Goal: Task Accomplishment & Management: Manage account settings

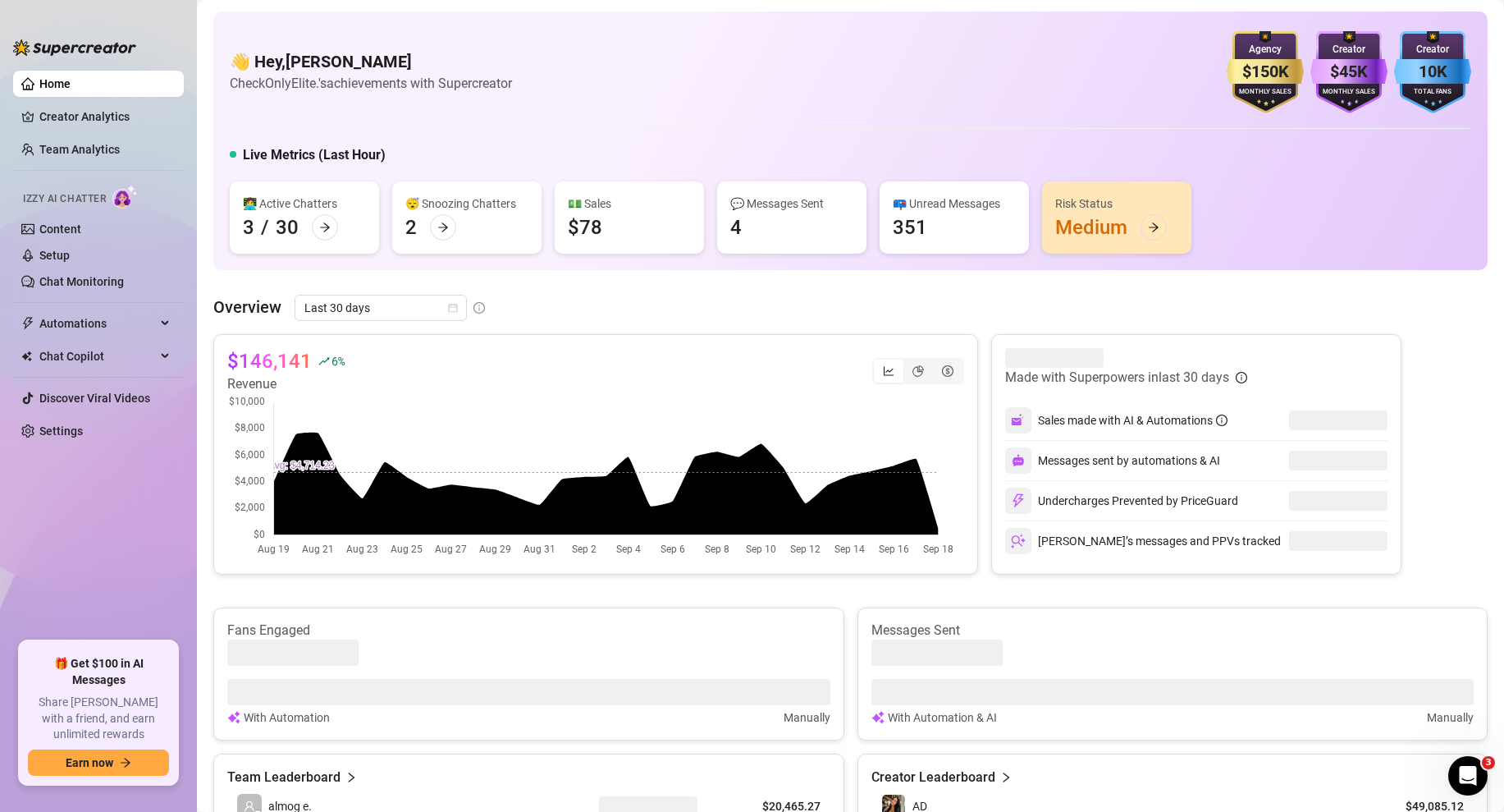
click at [71, 90] on link "Home" at bounding box center [55, 84] width 31 height 14
click at [67, 431] on link "Settings" at bounding box center [61, 431] width 44 height 14
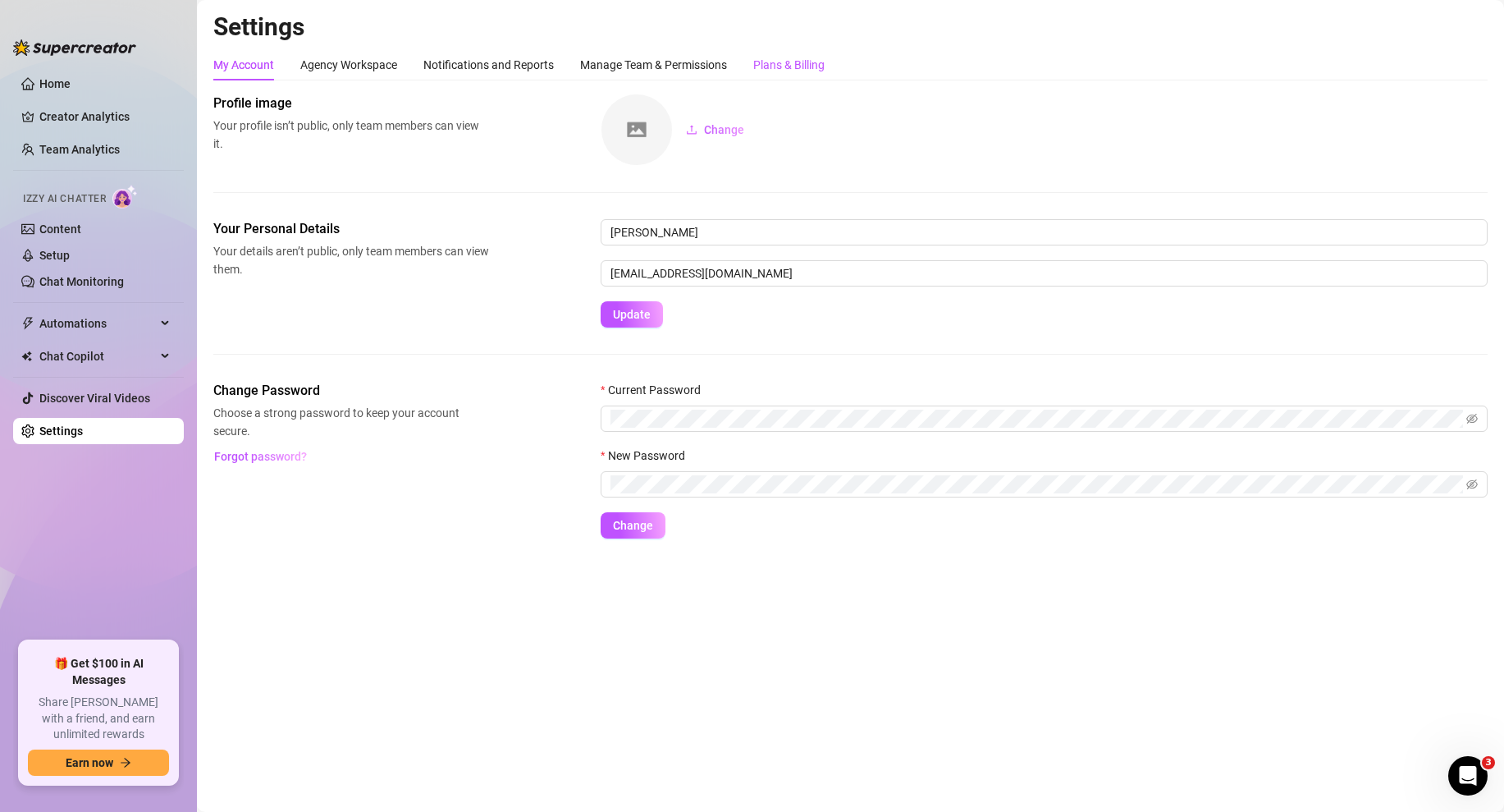
click at [769, 62] on div "Plans & Billing" at bounding box center [789, 65] width 72 height 18
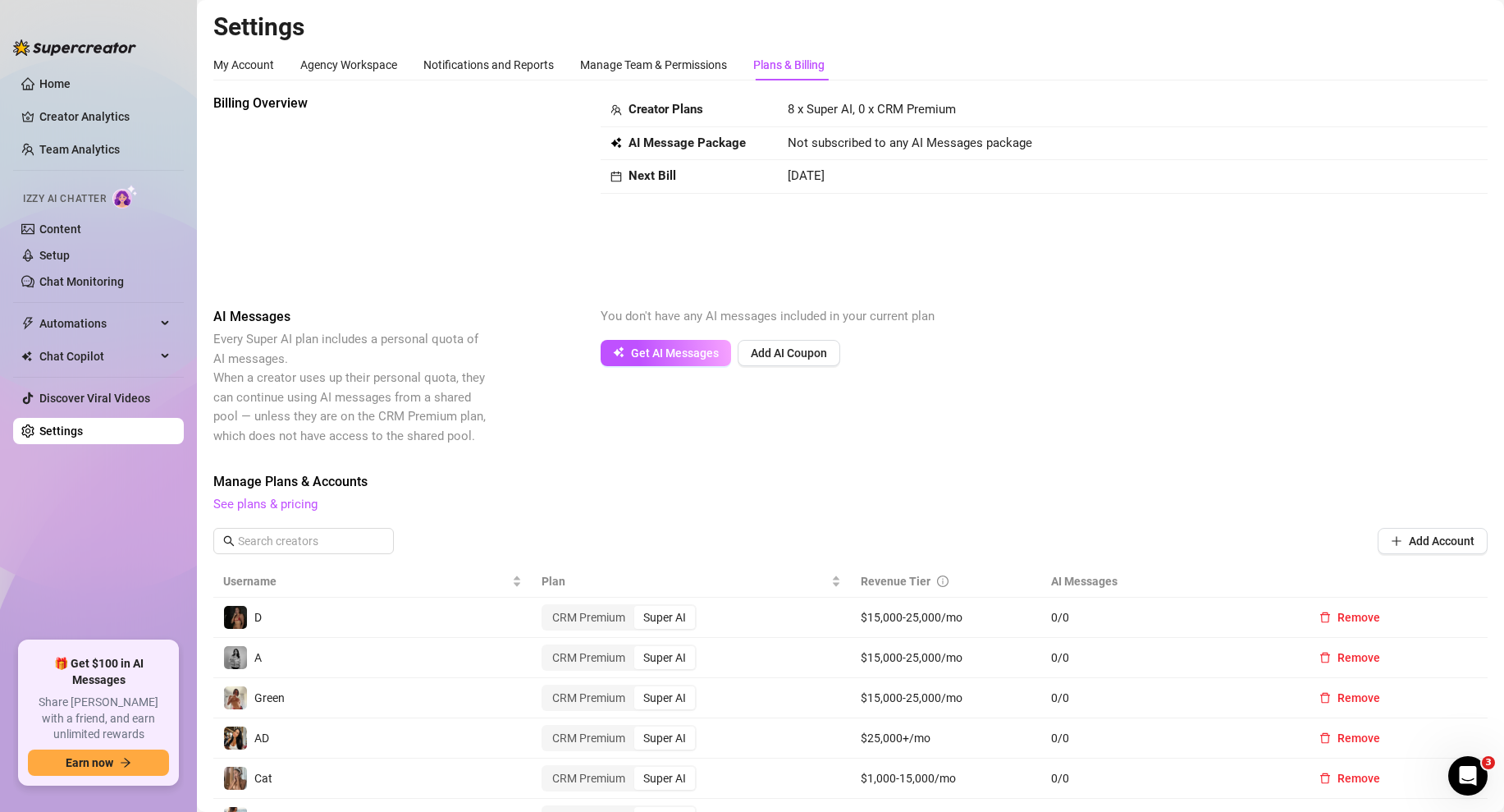
drag, startPoint x: 867, startPoint y: 174, endPoint x: 743, endPoint y: 168, distance: 124.1
click at [743, 168] on tr "Next Bill [DATE]" at bounding box center [1045, 176] width 888 height 34
click at [743, 168] on div "Next Bill" at bounding box center [689, 176] width 158 height 19
click at [265, 507] on link "See plans & pricing" at bounding box center [266, 503] width 105 height 15
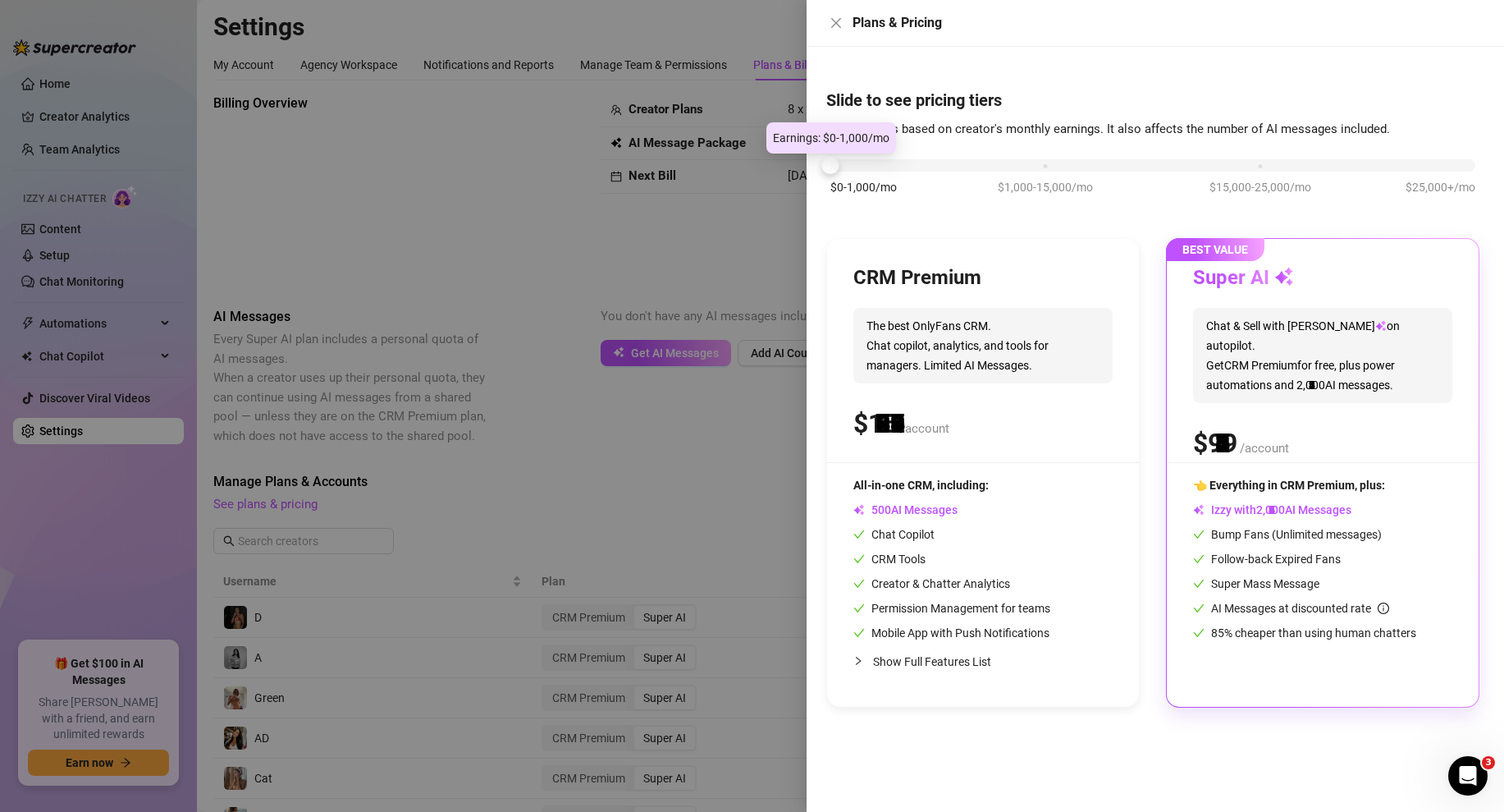
drag, startPoint x: 1043, startPoint y: 172, endPoint x: 822, endPoint y: 174, distance: 221.0
click at [822, 174] on div "Slide to see pricing tiers Our pricing is based on creator's monthly earnings. …" at bounding box center [1156, 428] width 698 height 765
click at [836, 20] on icon "close" at bounding box center [836, 23] width 14 height 14
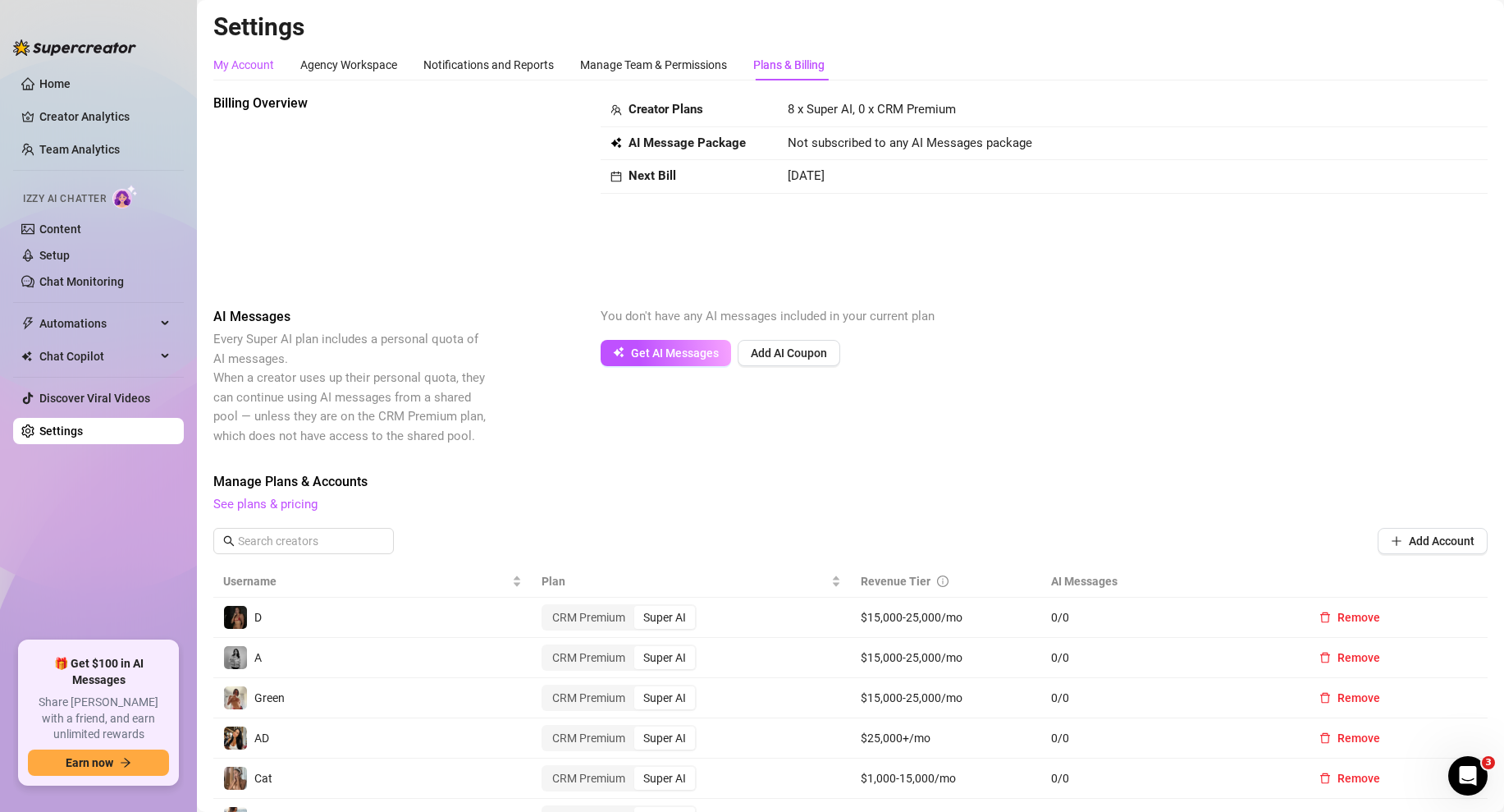
click at [255, 67] on div "My Account" at bounding box center [243, 65] width 61 height 18
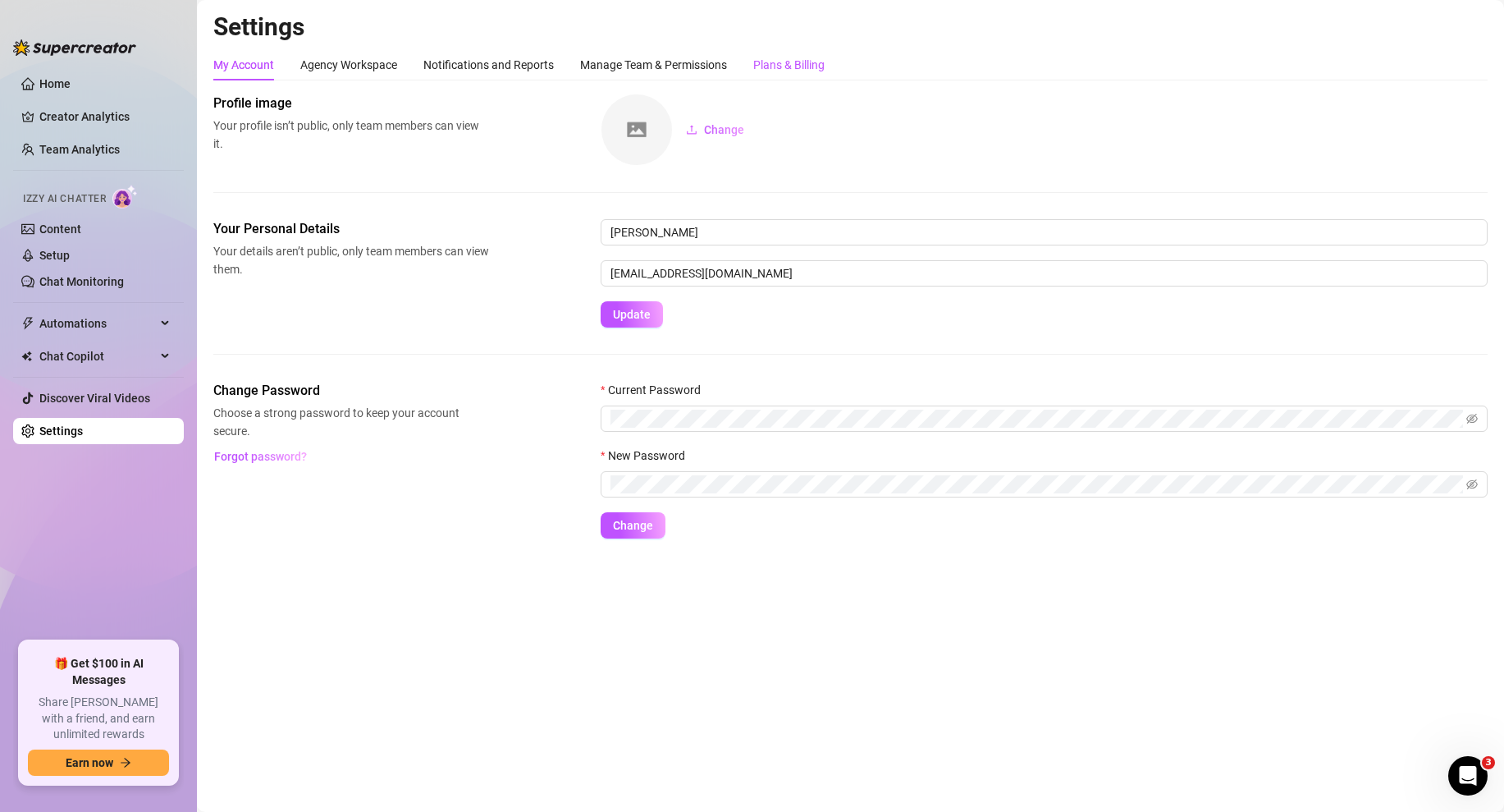
click at [807, 72] on div "Plans & Billing" at bounding box center [789, 65] width 72 height 18
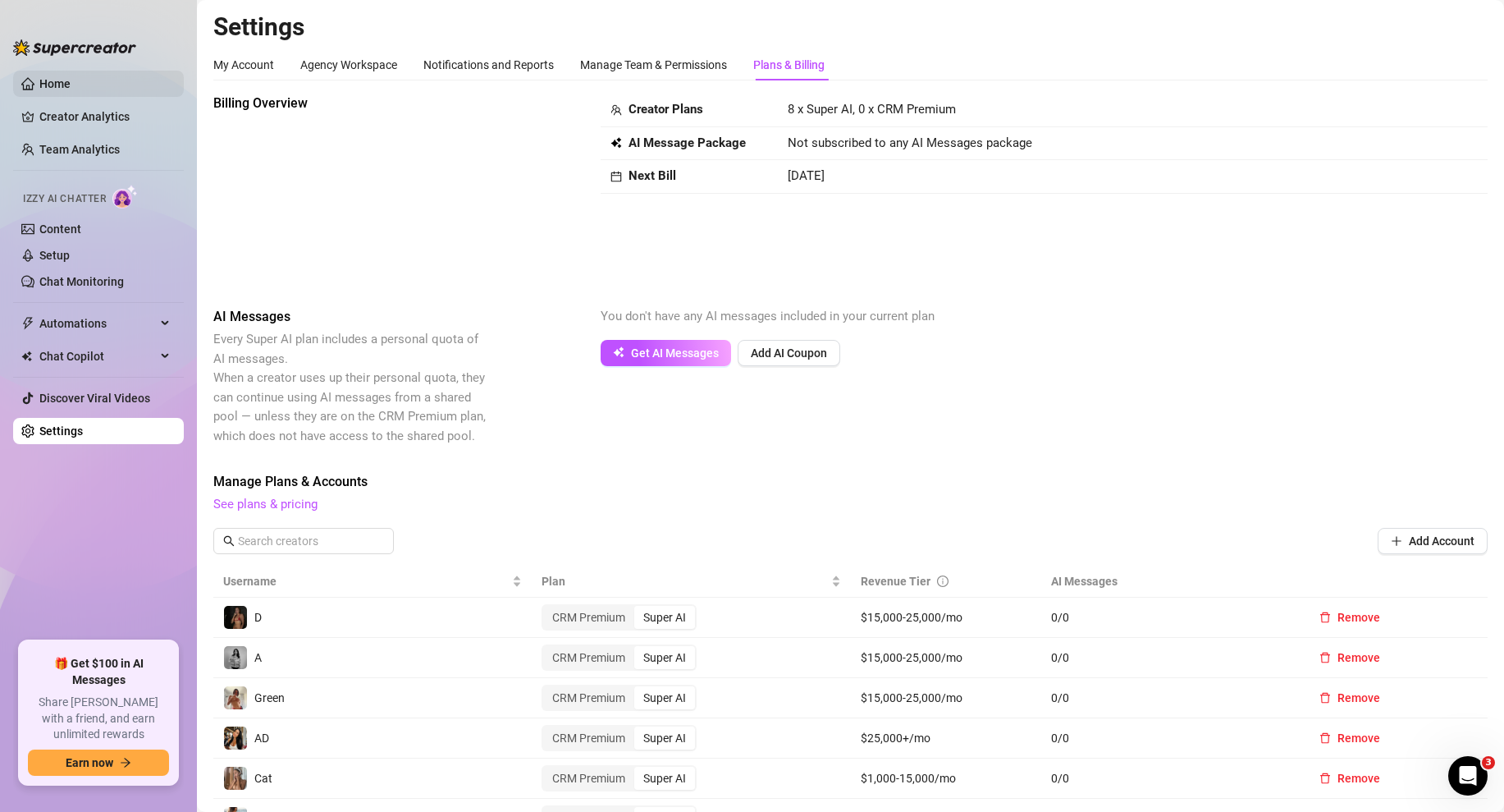
click at [71, 79] on link "Home" at bounding box center [55, 84] width 31 height 14
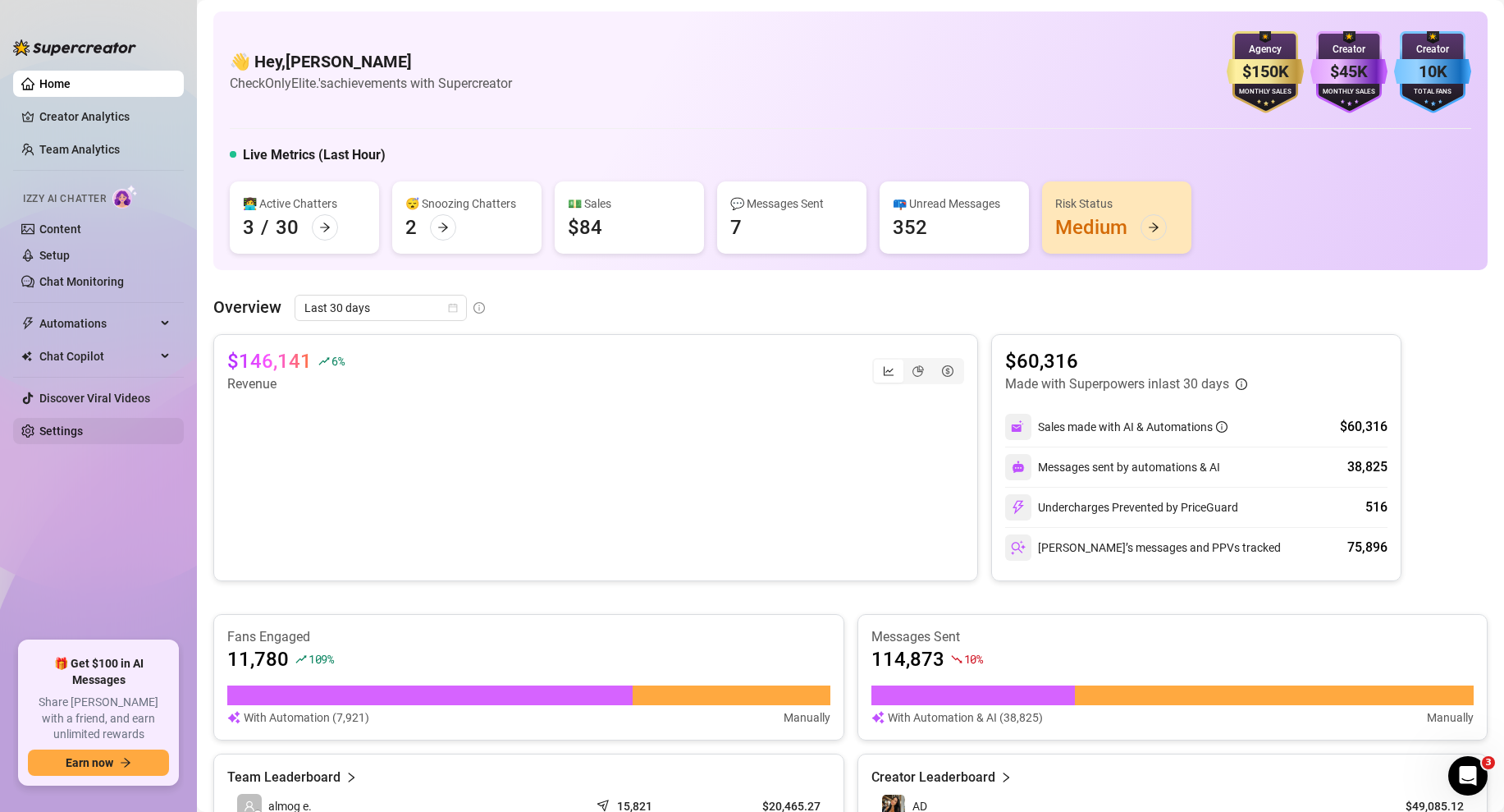
drag, startPoint x: 83, startPoint y: 434, endPoint x: 132, endPoint y: 420, distance: 51.0
click at [82, 434] on link "Settings" at bounding box center [61, 431] width 44 height 14
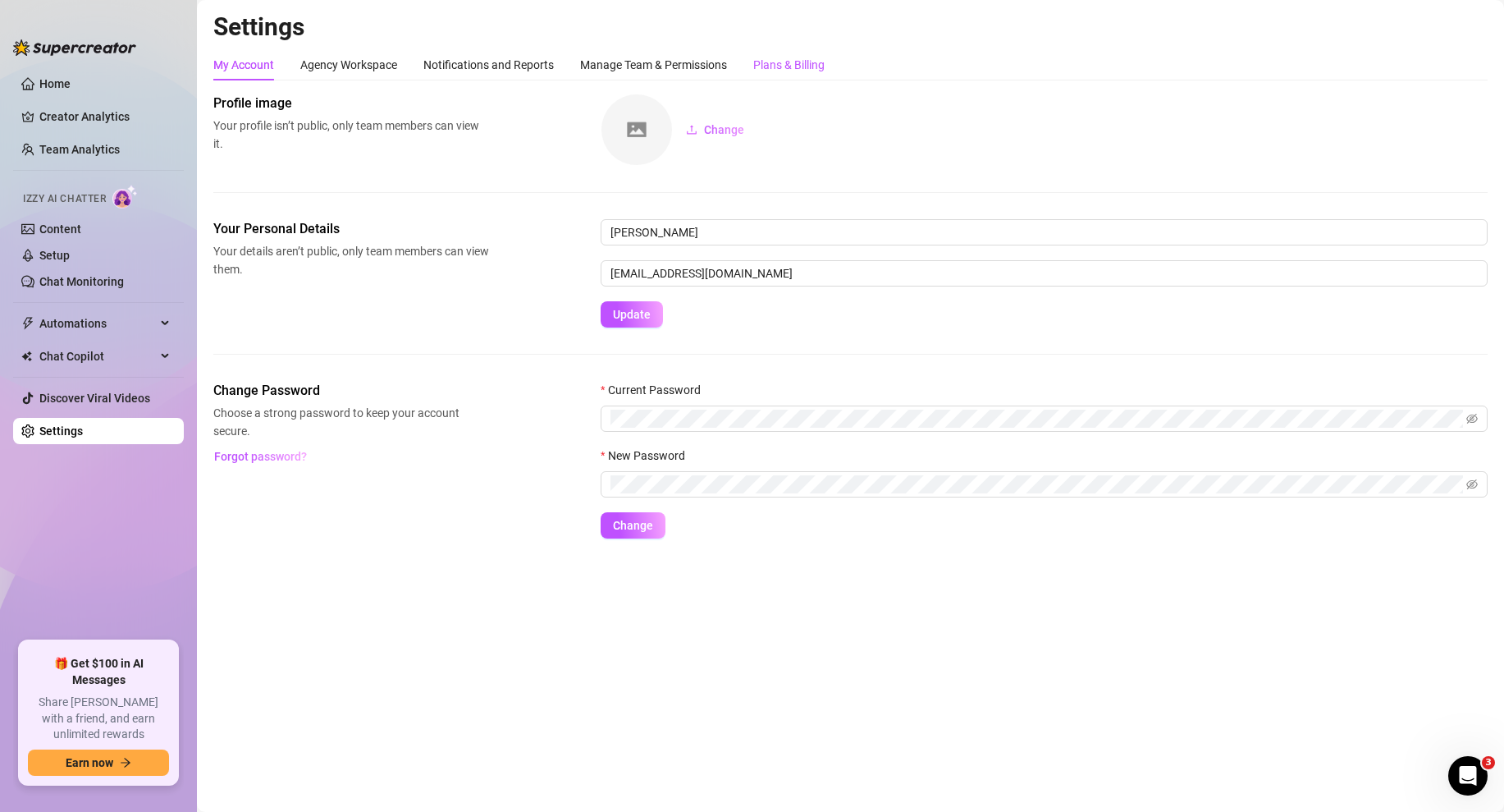
click at [799, 69] on div "Plans & Billing" at bounding box center [789, 65] width 72 height 18
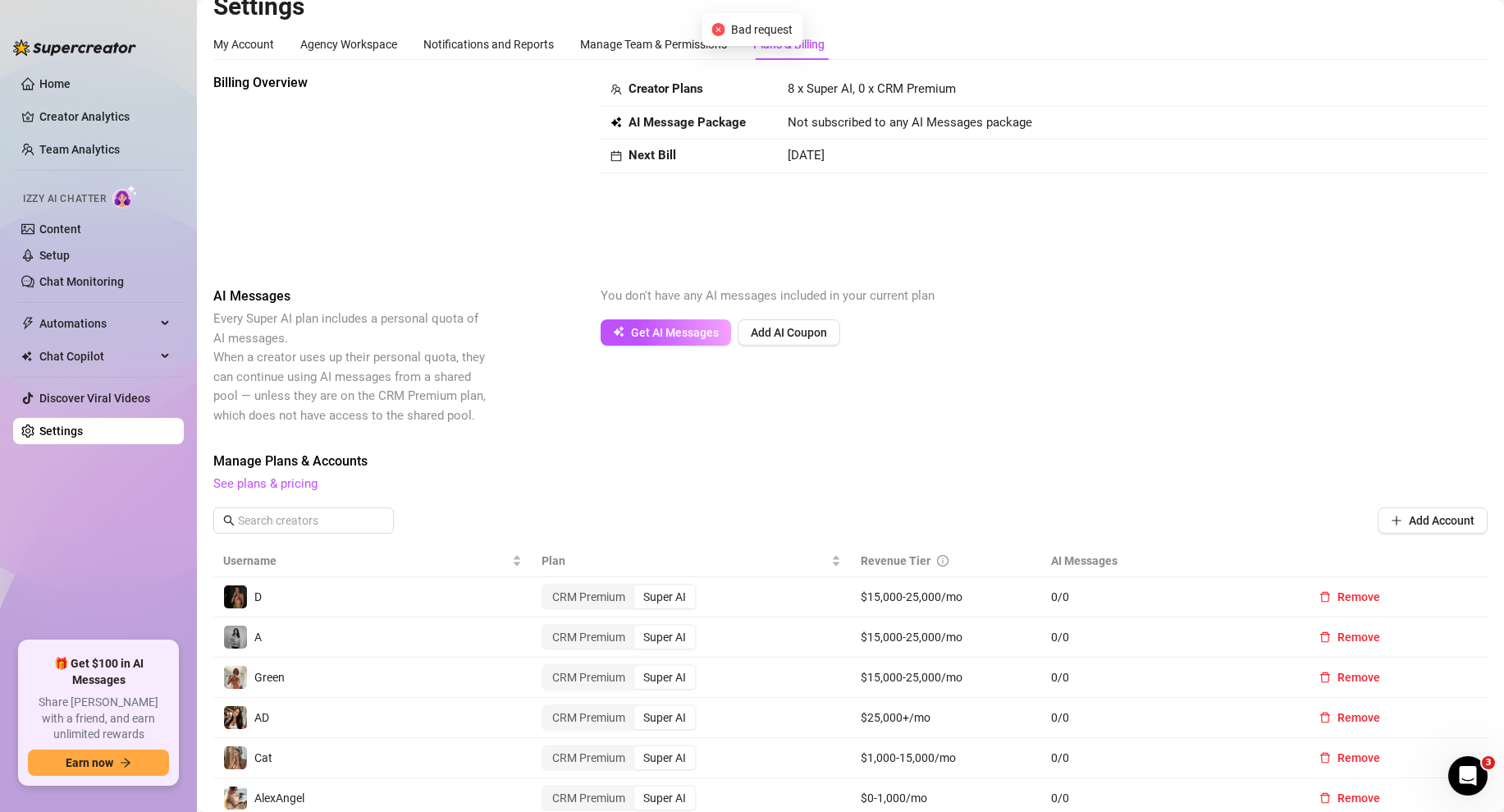
scroll to position [313, 0]
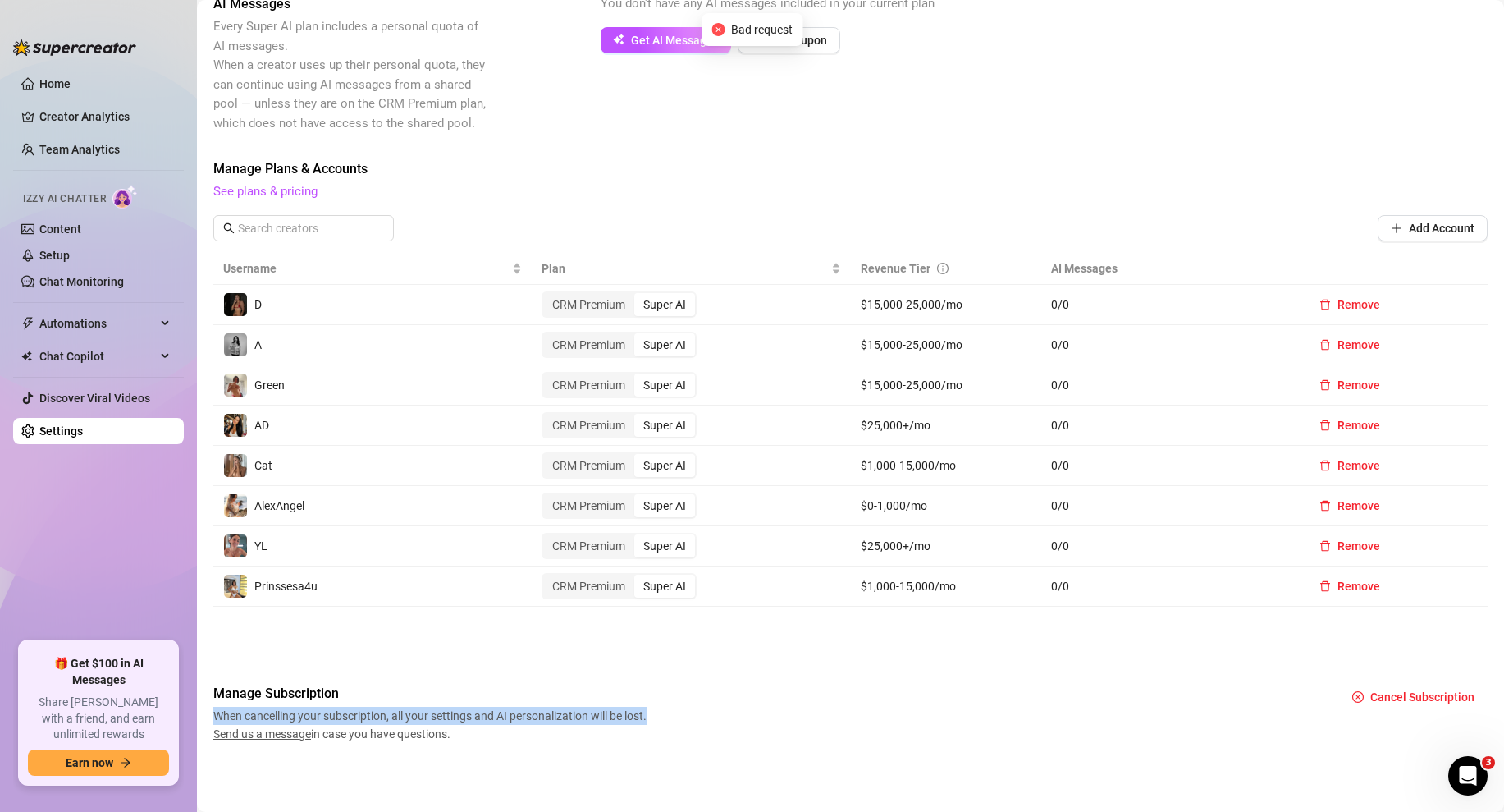
drag, startPoint x: 214, startPoint y: 712, endPoint x: 669, endPoint y: 717, distance: 455.0
click at [669, 717] on div "Manage Subscription When cancelling your subscription, all your settings and AI…" at bounding box center [850, 712] width 1274 height 59
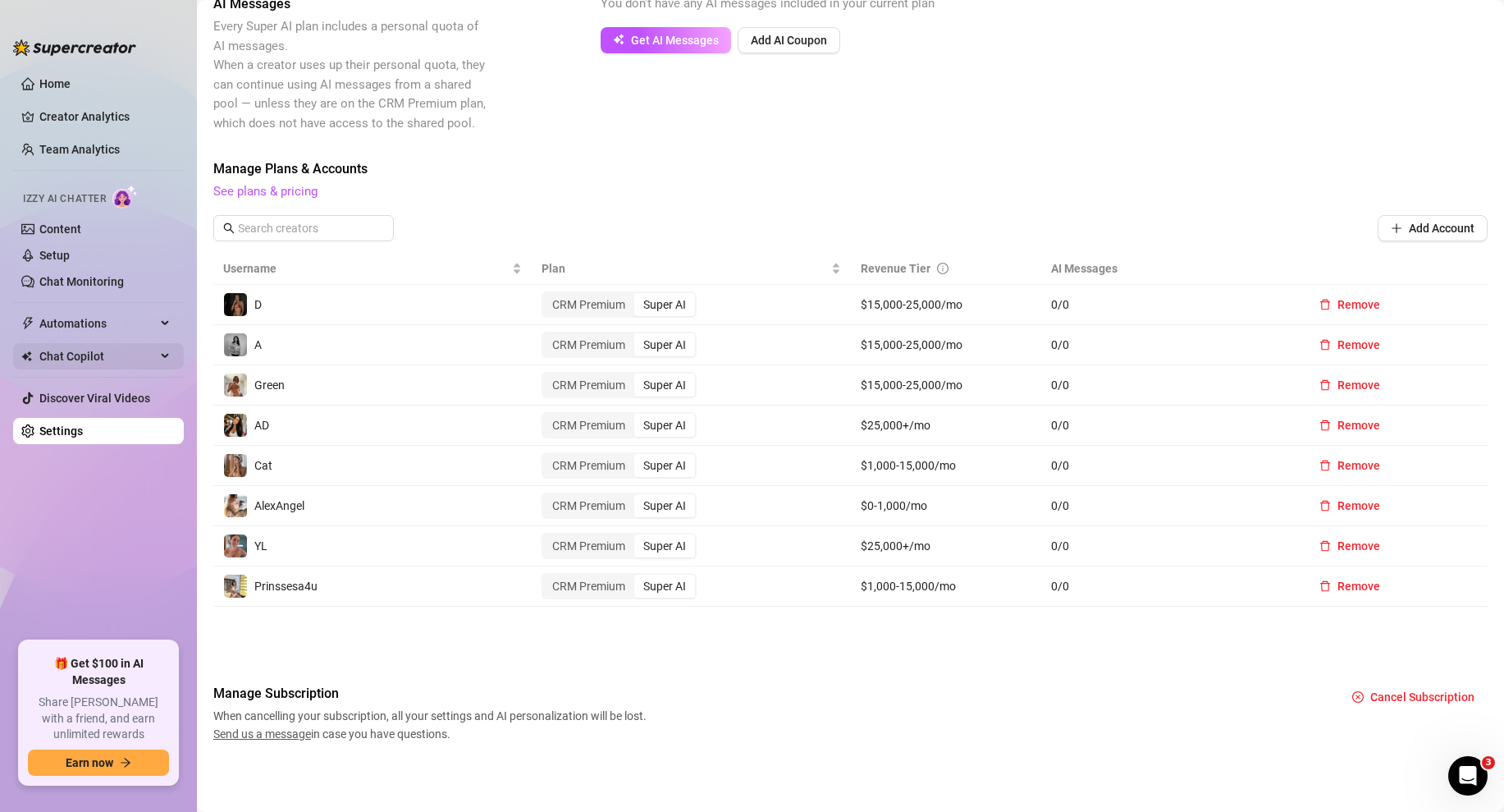
click at [167, 357] on div "Chat Copilot" at bounding box center [99, 356] width 171 height 26
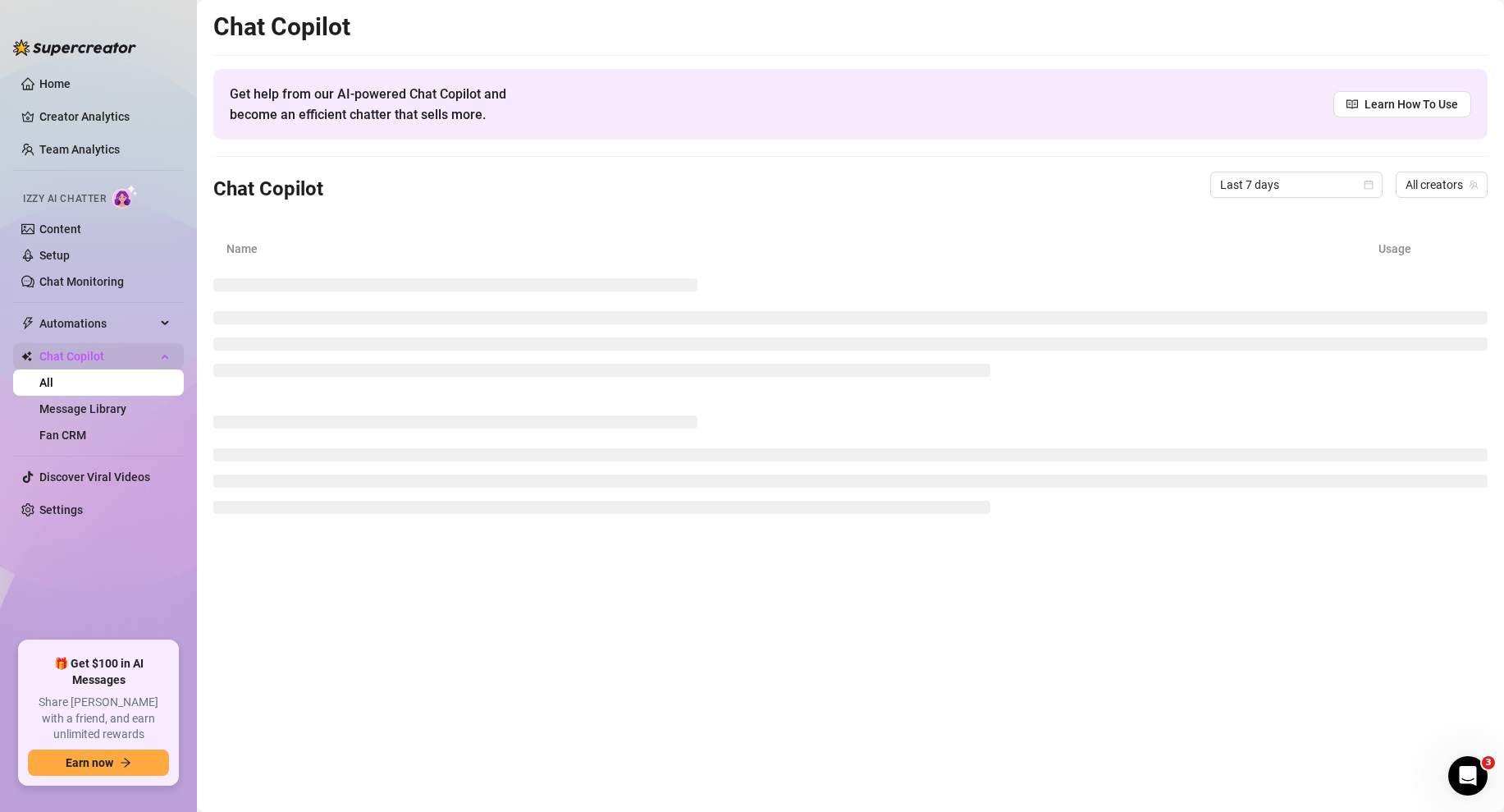
click at [168, 355] on icon at bounding box center [167, 355] width 8 height 0
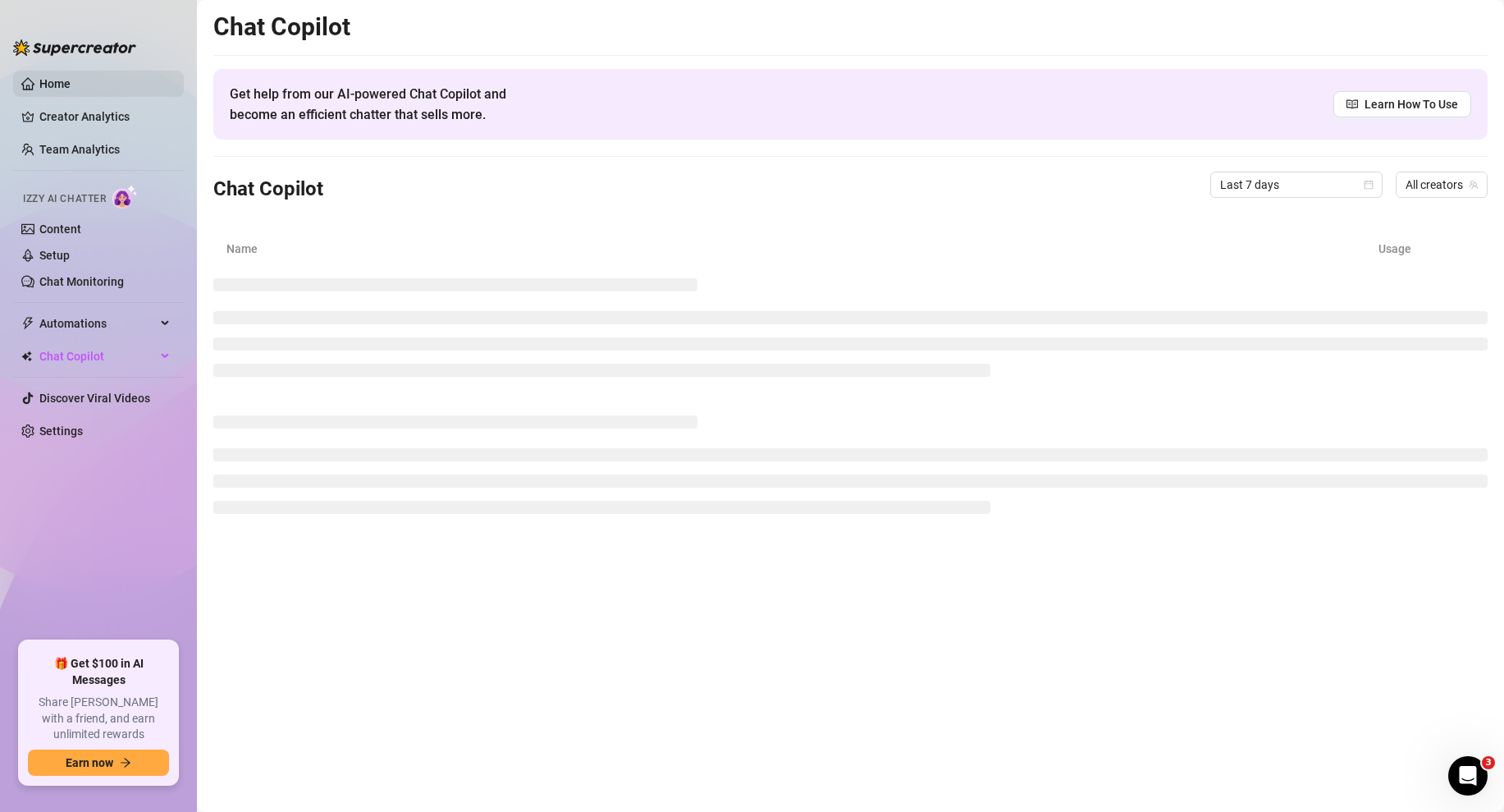
click at [71, 85] on link "Home" at bounding box center [55, 84] width 31 height 14
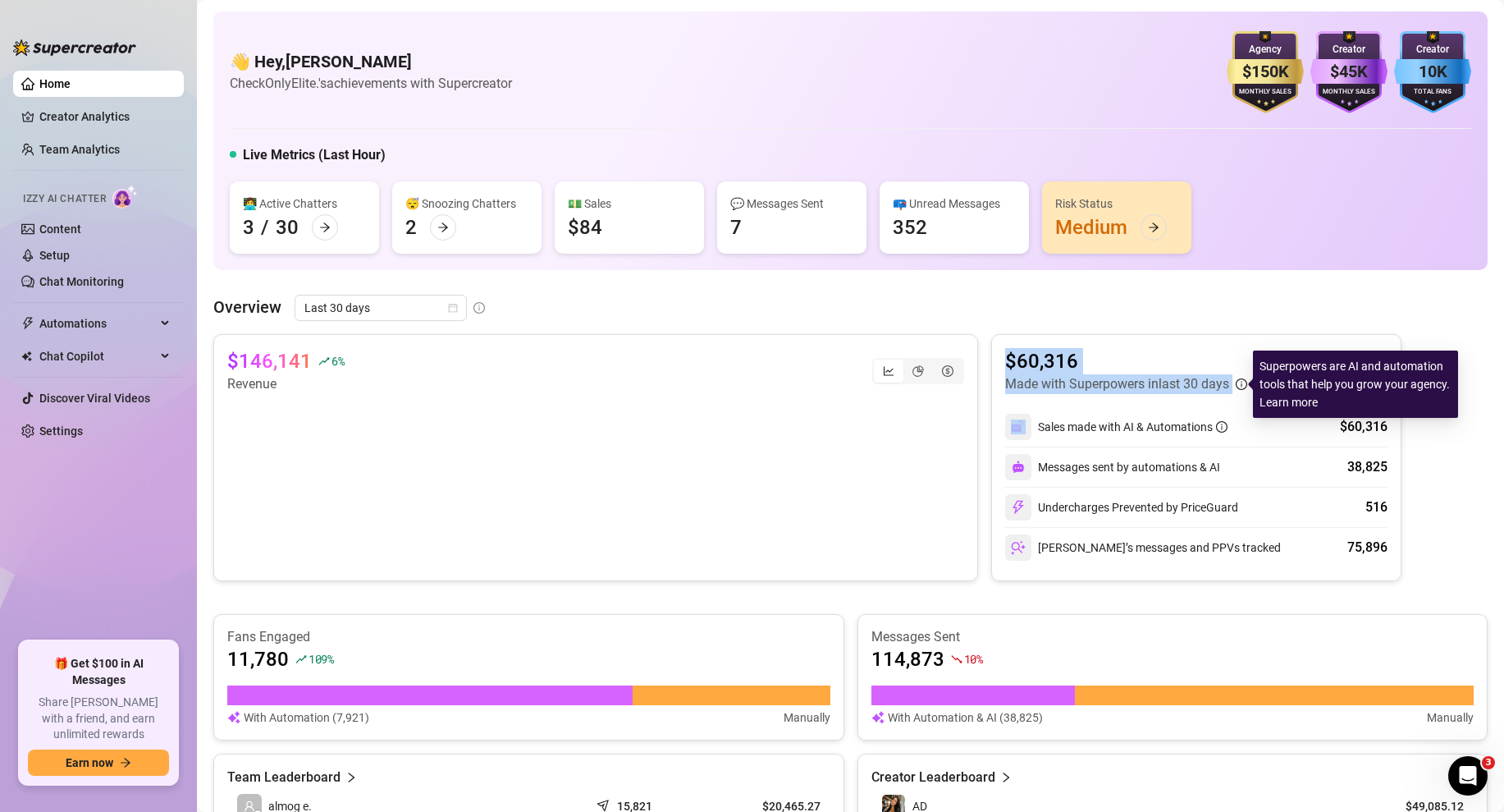
drag, startPoint x: 999, startPoint y: 360, endPoint x: 1242, endPoint y: 374, distance: 243.4
click at [1242, 374] on div "$60,316 Made with Superpowers in last 30 days" at bounding box center [1126, 370] width 242 height 46
click at [1140, 361] on article "$60,316" at bounding box center [1126, 360] width 242 height 26
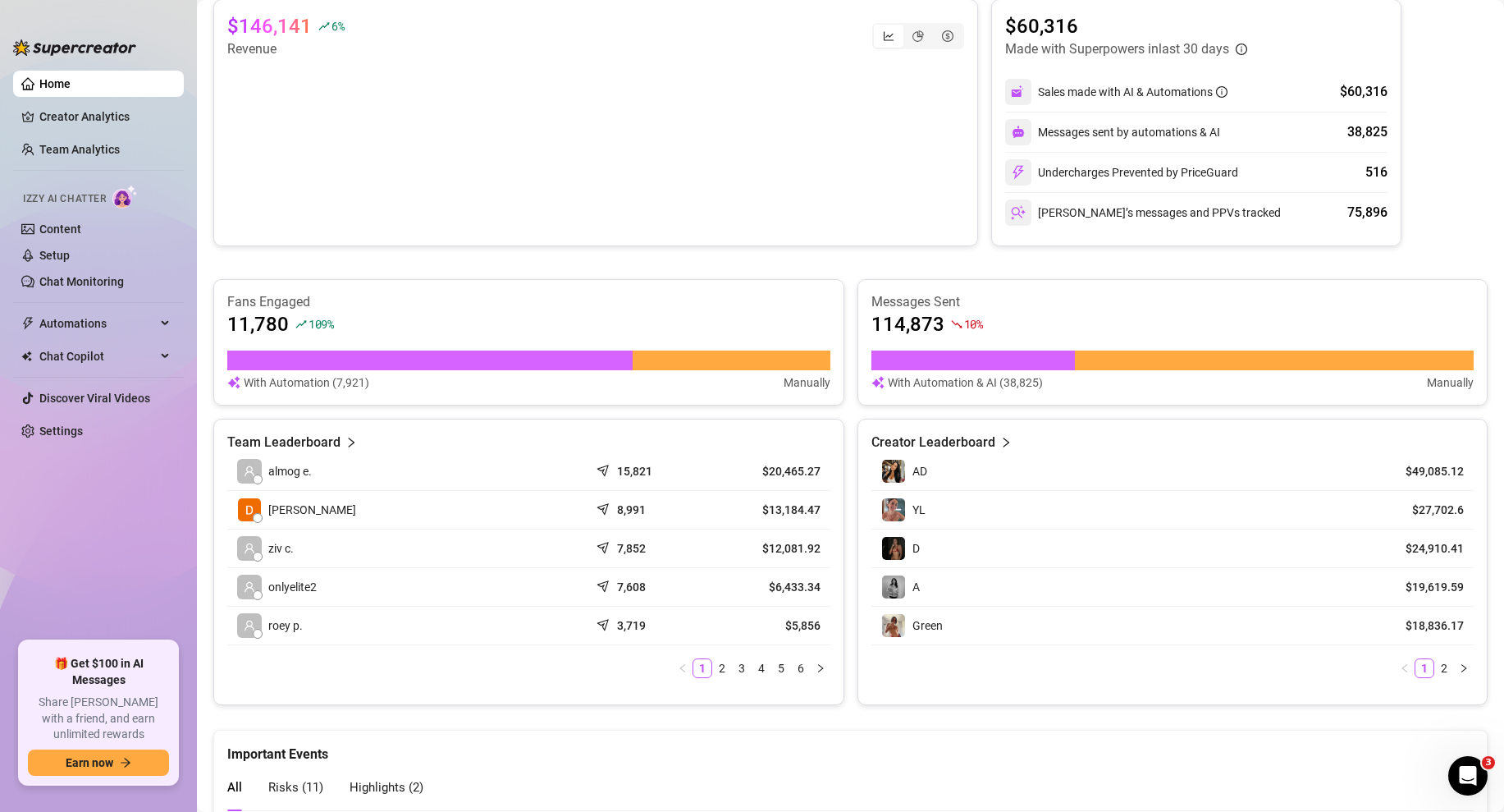
scroll to position [161, 0]
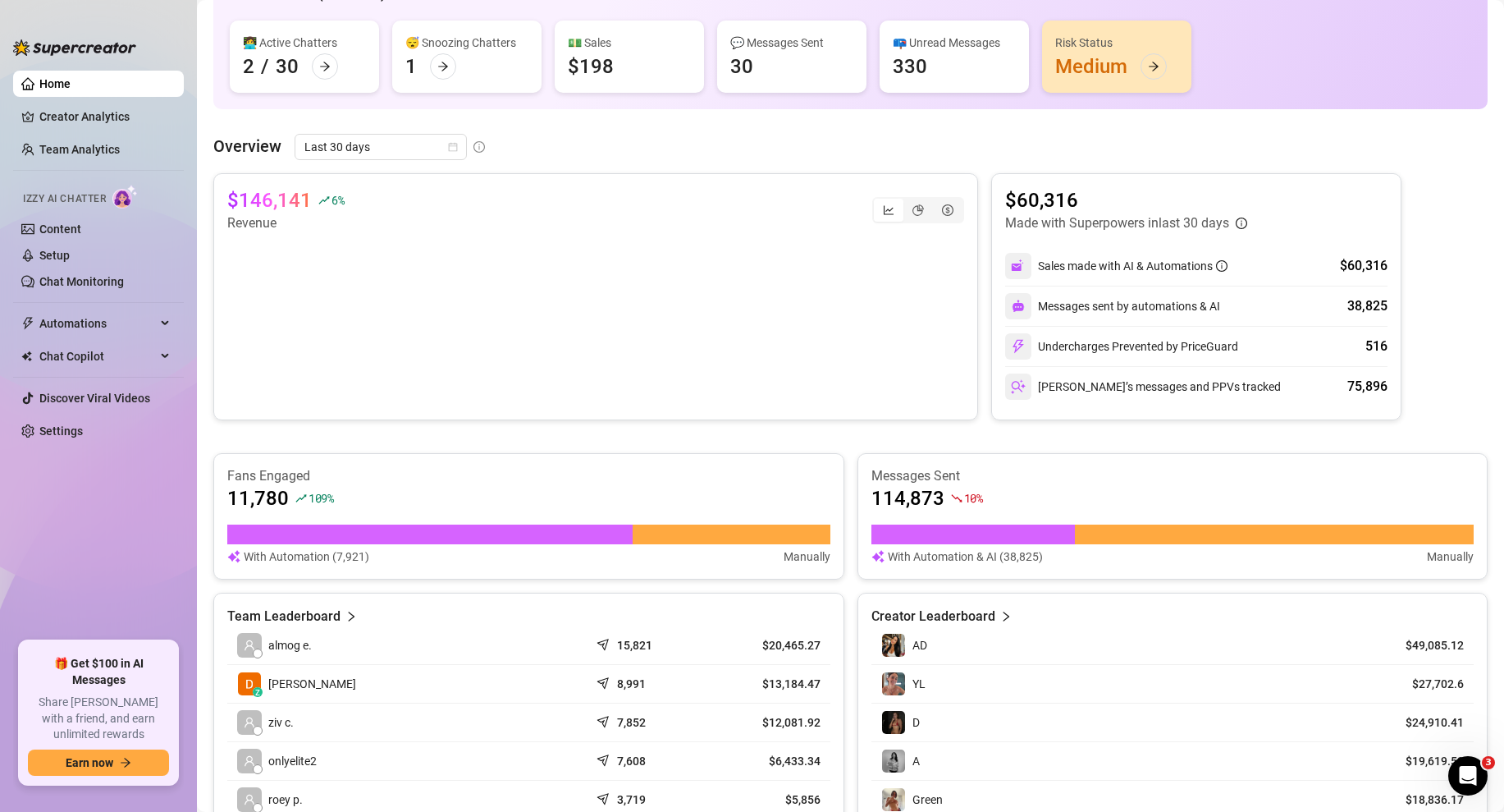
drag, startPoint x: 995, startPoint y: 198, endPoint x: 993, endPoint y: 170, distance: 28.1
click at [993, 170] on div "Overview Last 30 days $146,141 6 % Revenue $60,316 Made with Superpowers in las…" at bounding box center [850, 506] width 1274 height 745
